Goal: Navigation & Orientation: Find specific page/section

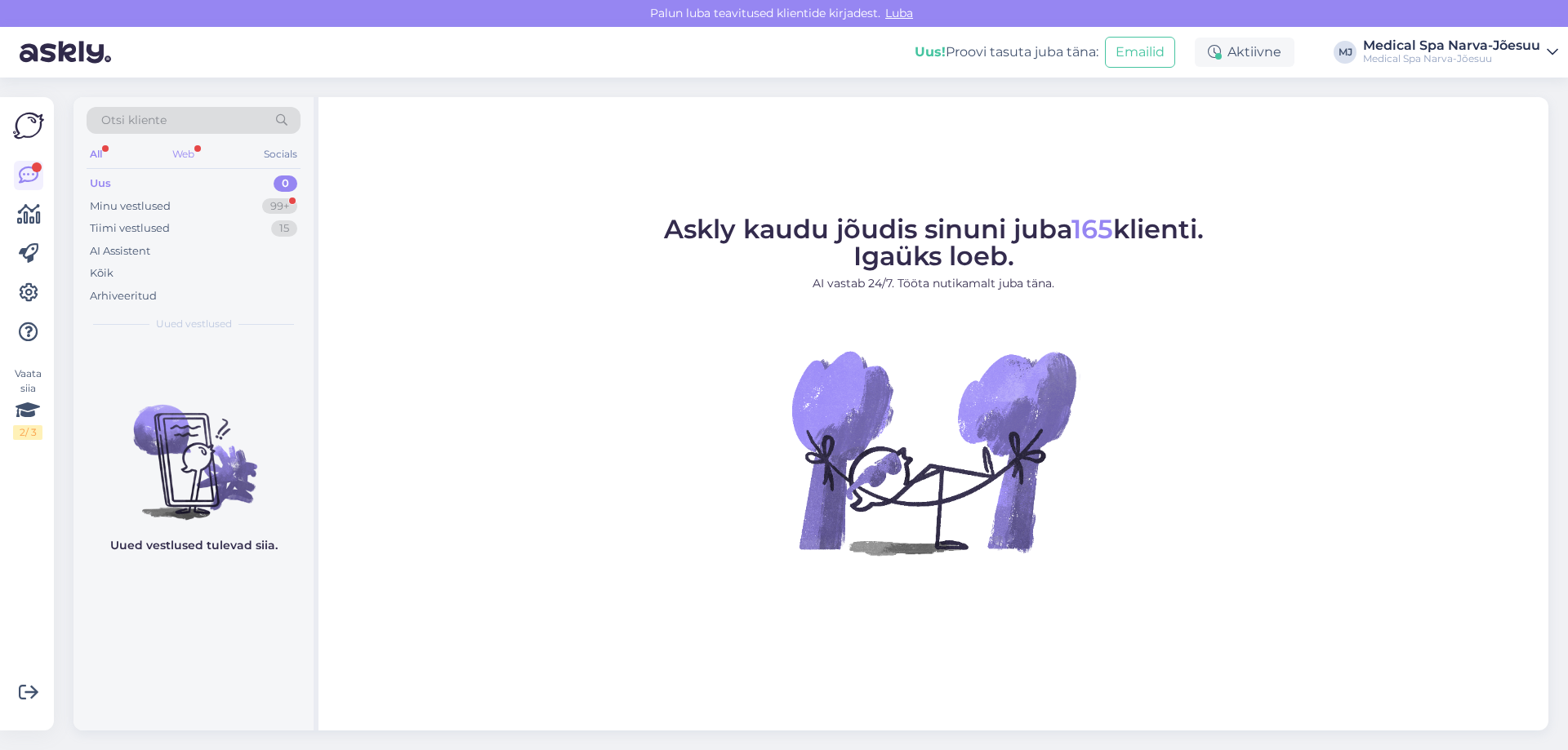
click at [186, 154] on div "Web" at bounding box center [183, 154] width 29 height 21
click at [153, 203] on div "Minu vestlused" at bounding box center [130, 206] width 81 height 16
